Goal: Task Accomplishment & Management: Complete application form

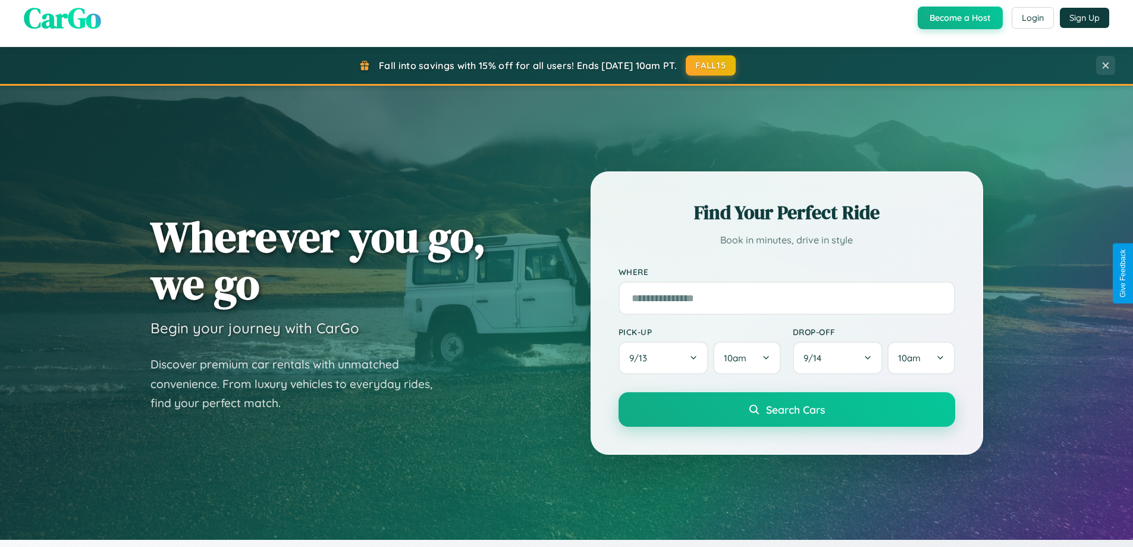
scroll to position [257, 0]
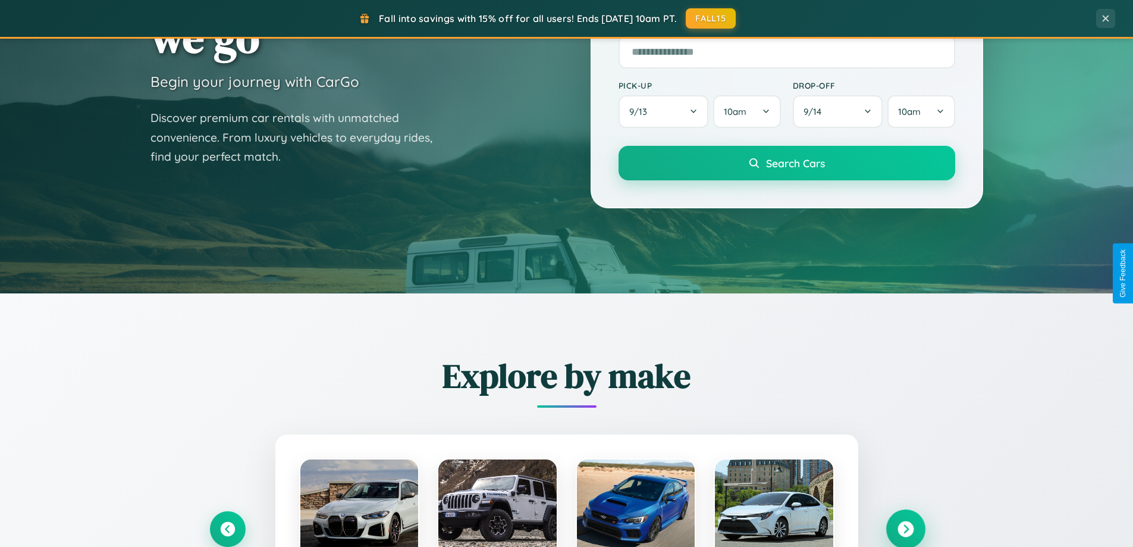
click at [906, 529] on icon at bounding box center [906, 529] width 16 height 16
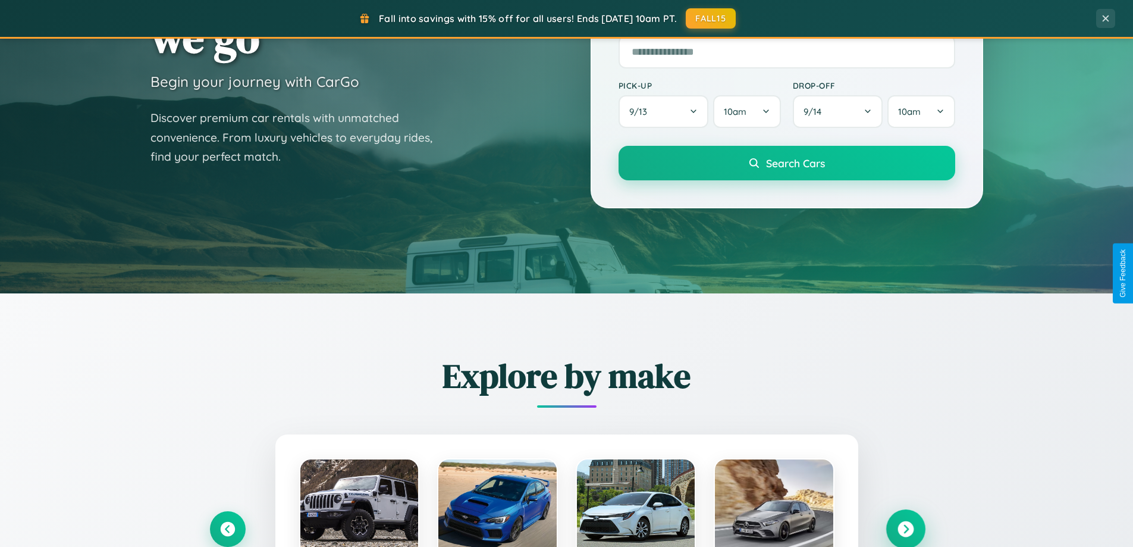
click at [906, 528] on icon at bounding box center [906, 529] width 16 height 16
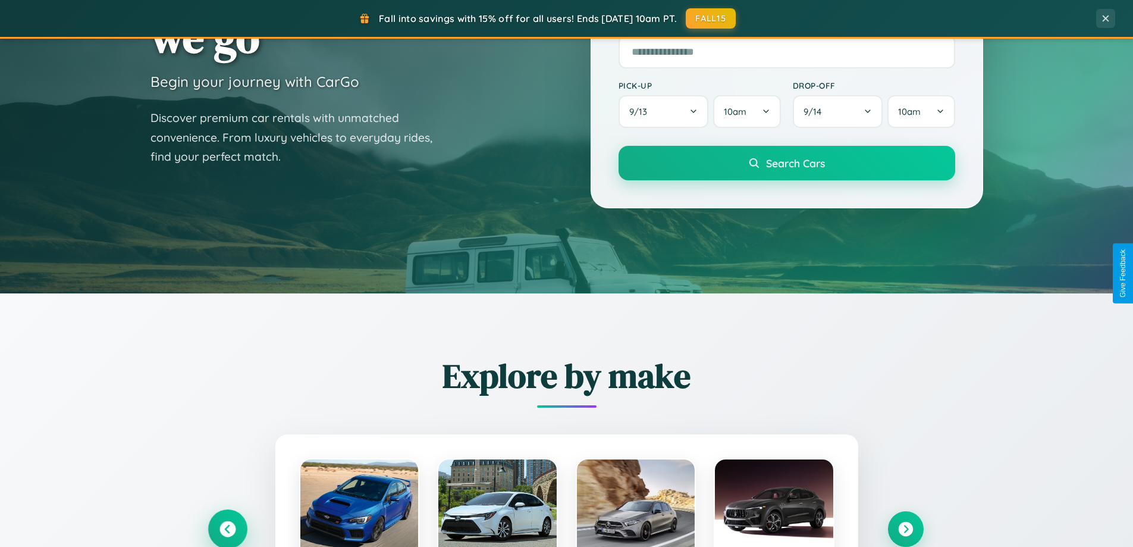
click at [227, 528] on icon at bounding box center [228, 529] width 16 height 16
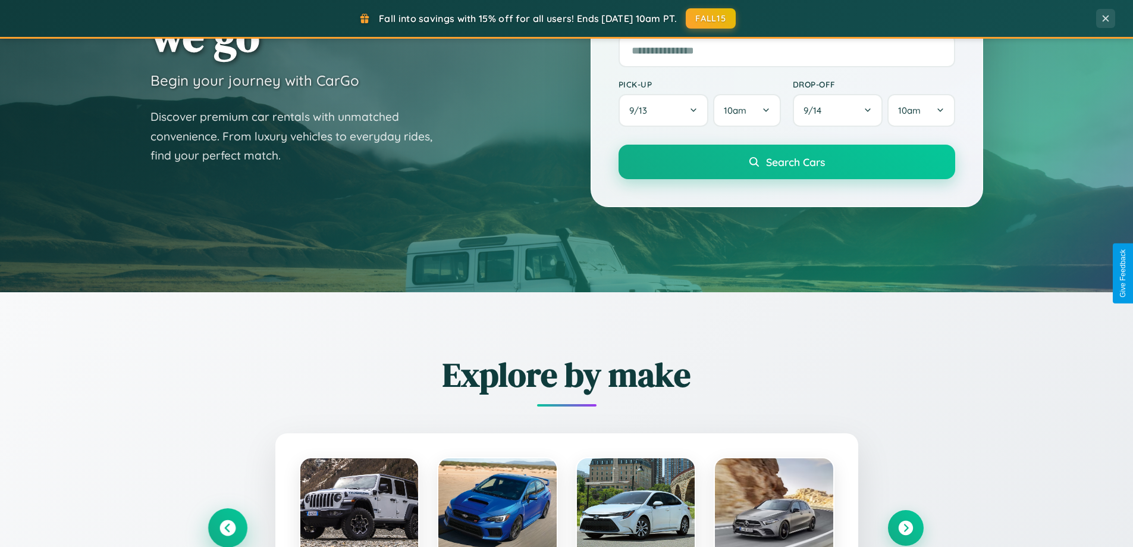
scroll to position [819, 0]
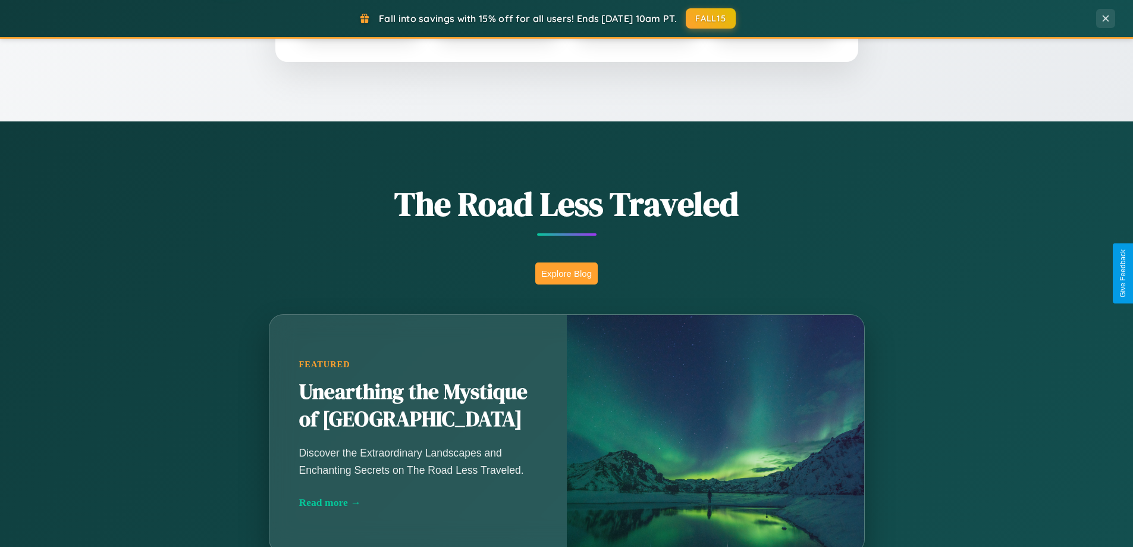
click at [566, 273] on button "Explore Blog" at bounding box center [567, 273] width 62 height 22
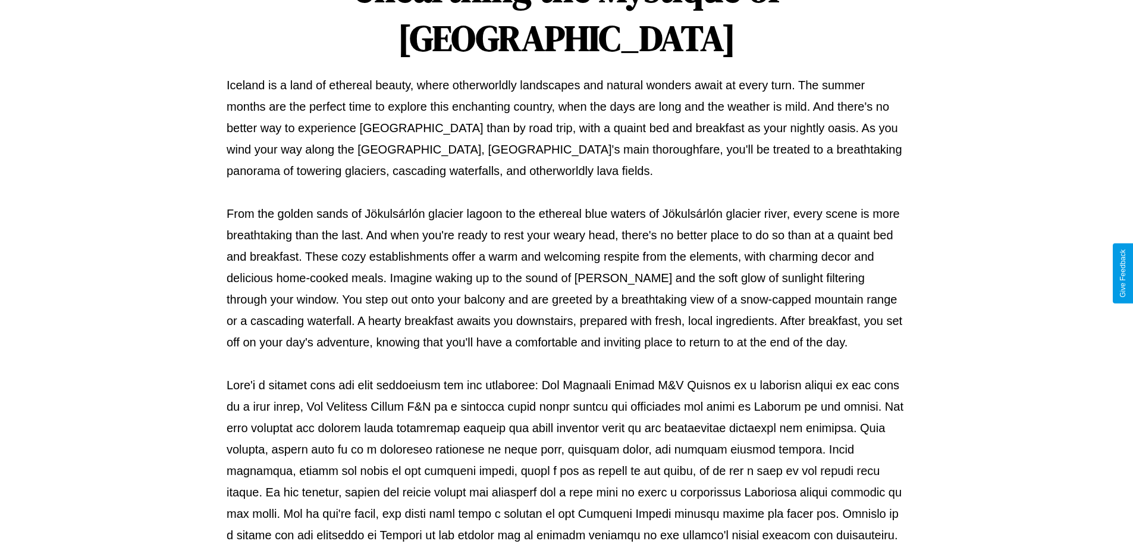
scroll to position [385, 0]
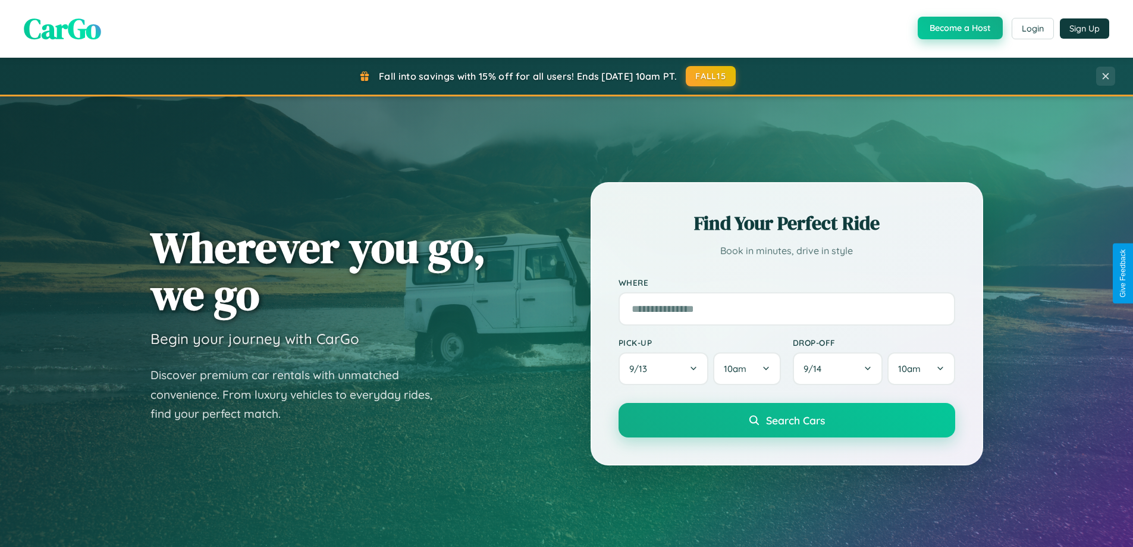
click at [959, 29] on button "Become a Host" at bounding box center [960, 28] width 85 height 23
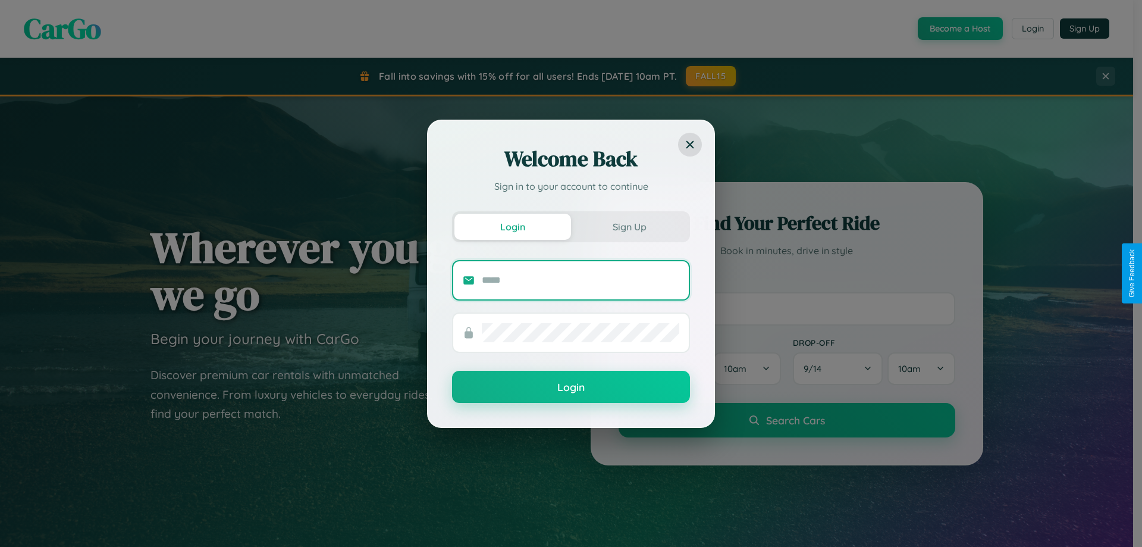
click at [581, 280] on input "text" at bounding box center [581, 280] width 198 height 19
type input "**********"
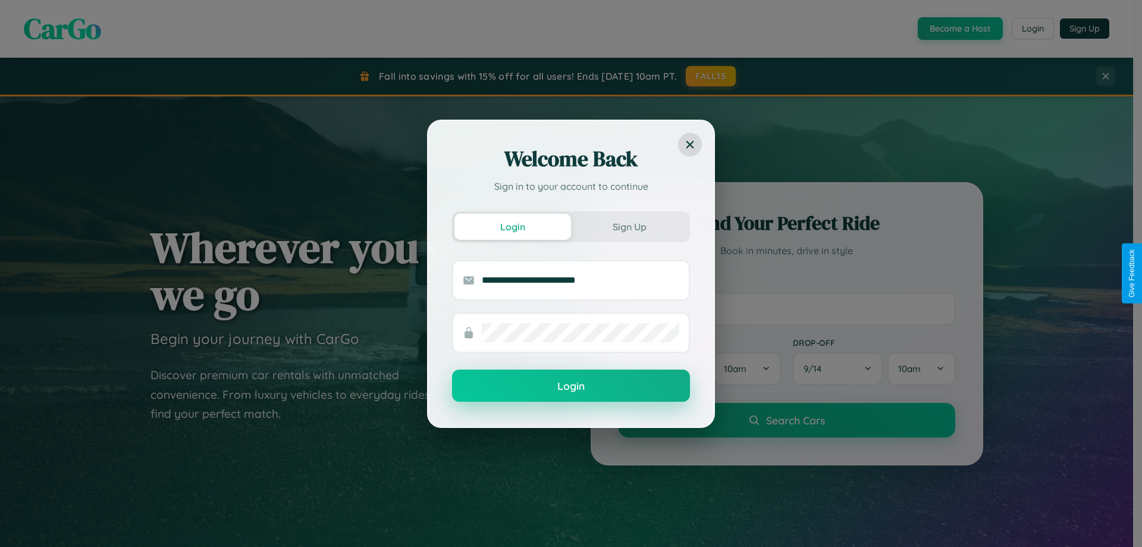
click at [571, 386] on button "Login" at bounding box center [571, 386] width 238 height 32
